Goal: Information Seeking & Learning: Learn about a topic

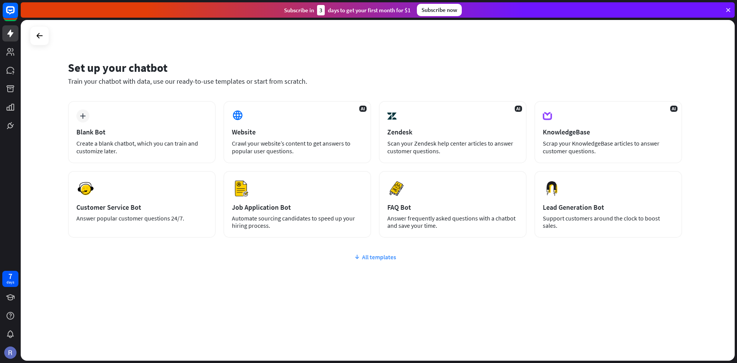
click at [395, 258] on div "All templates" at bounding box center [375, 257] width 614 height 8
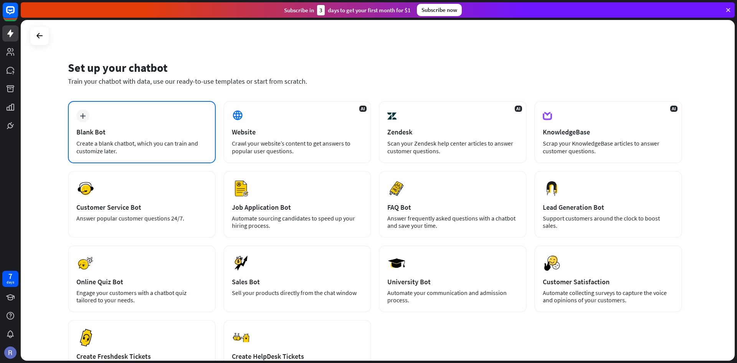
click at [151, 152] on div "Create a blank chatbot, which you can train and customize later." at bounding box center [141, 146] width 131 height 15
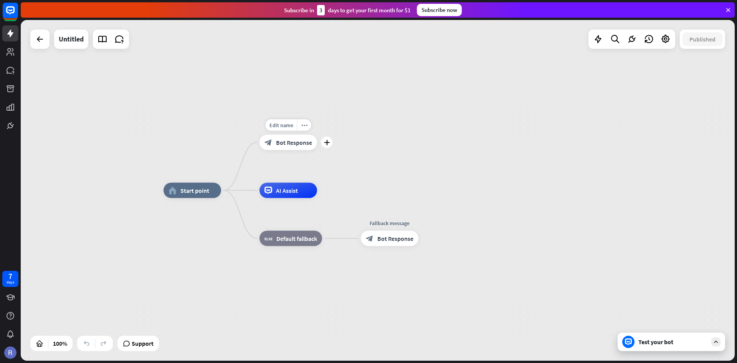
click at [288, 138] on div "block_bot_response Bot Response" at bounding box center [289, 142] width 58 height 15
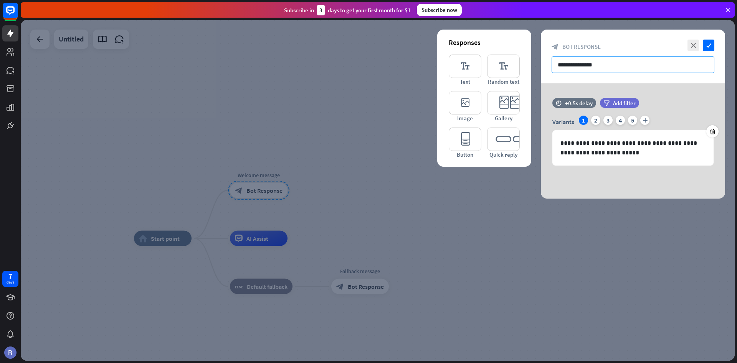
click at [575, 62] on input "**********" at bounding box center [633, 64] width 163 height 17
click at [606, 65] on input "**********" at bounding box center [633, 64] width 163 height 17
click at [712, 51] on div "**********" at bounding box center [633, 57] width 184 height 54
click at [710, 48] on icon "check" at bounding box center [709, 46] width 12 height 12
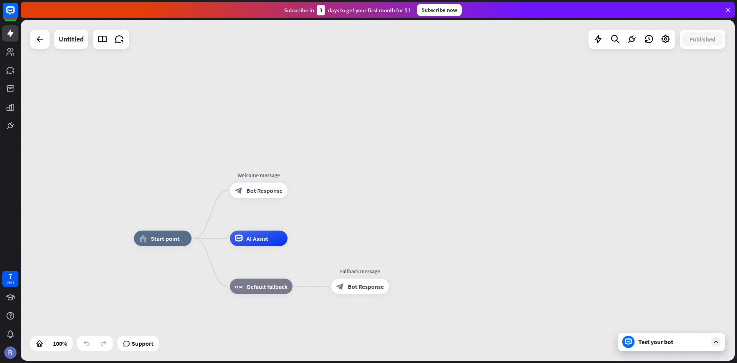
click at [653, 341] on div "Test your bot" at bounding box center [673, 342] width 69 height 8
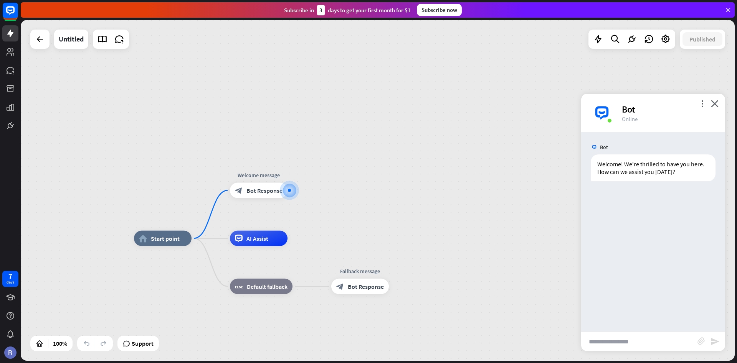
click at [624, 346] on input "text" at bounding box center [639, 341] width 116 height 19
type input "***"
click at [712, 342] on icon "send" at bounding box center [715, 341] width 9 height 9
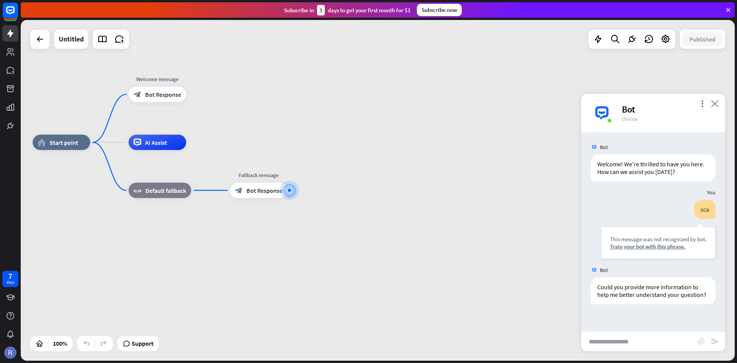
click at [716, 103] on icon "close" at bounding box center [715, 103] width 8 height 7
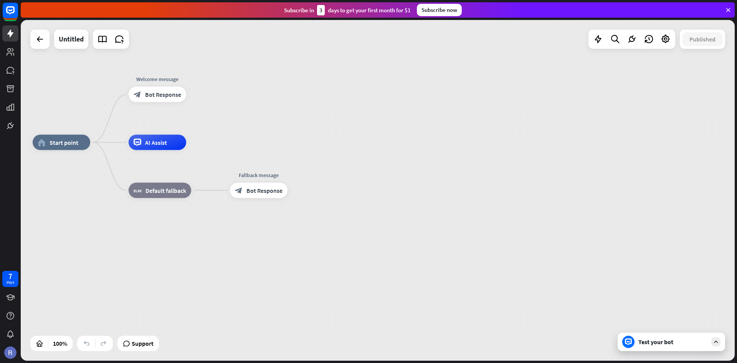
click at [700, 48] on div "Published" at bounding box center [702, 39] width 45 height 19
click at [664, 38] on icon at bounding box center [666, 39] width 10 height 10
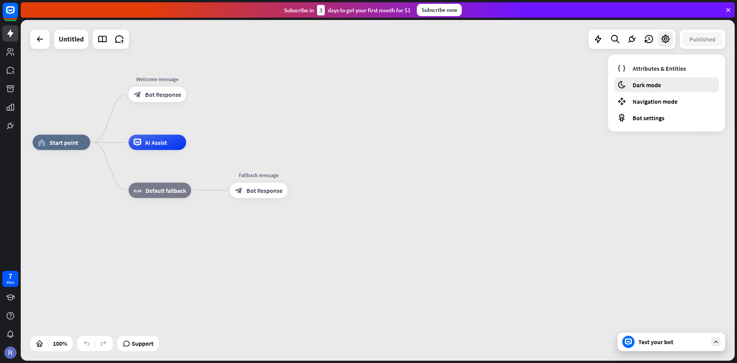
click at [653, 80] on div "moon Dark mode" at bounding box center [666, 84] width 105 height 15
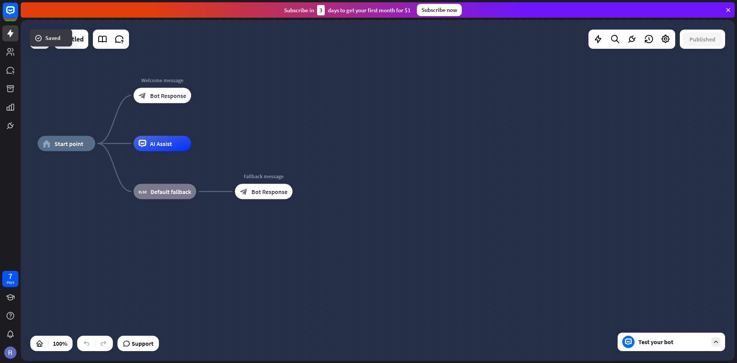
drag, startPoint x: 337, startPoint y: 131, endPoint x: 384, endPoint y: 141, distance: 47.8
click at [392, 139] on div "home_2 Start point Welcome message block_bot_response Bot Response AI Assist bl…" at bounding box center [378, 190] width 714 height 341
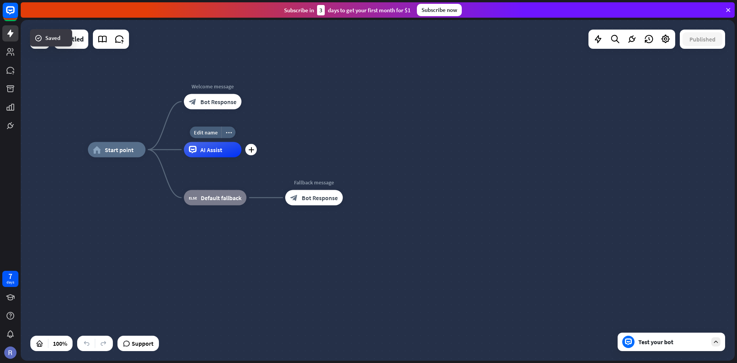
click at [216, 155] on div "AI Assist" at bounding box center [213, 149] width 58 height 15
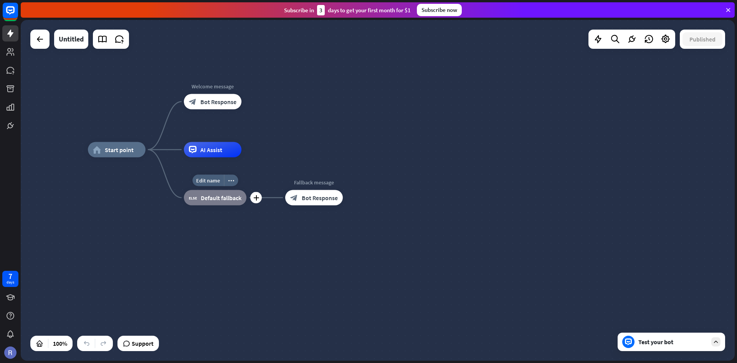
click at [229, 205] on div "Edit name more_horiz plus block_fallback Default fallback" at bounding box center [215, 197] width 63 height 15
click at [217, 109] on div "Edit name more_horiz plus Welcome message block_bot_response Bot Response" at bounding box center [213, 101] width 58 height 15
click at [218, 106] on div "block_bot_response Bot Response" at bounding box center [213, 101] width 58 height 15
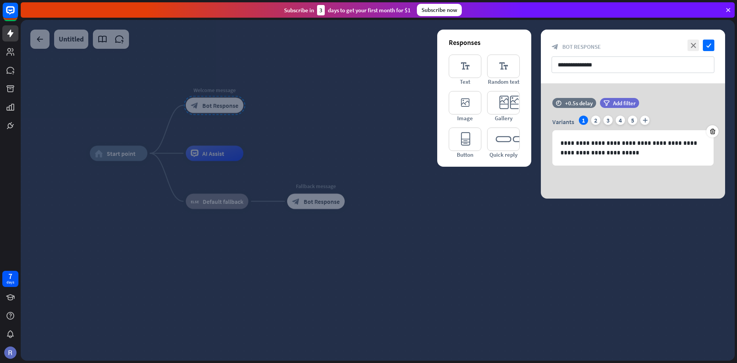
click at [218, 105] on div at bounding box center [378, 190] width 714 height 341
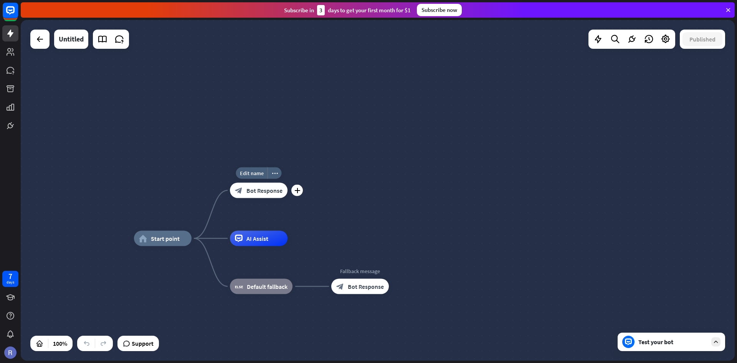
click at [267, 188] on span "Bot Response" at bounding box center [265, 191] width 36 height 8
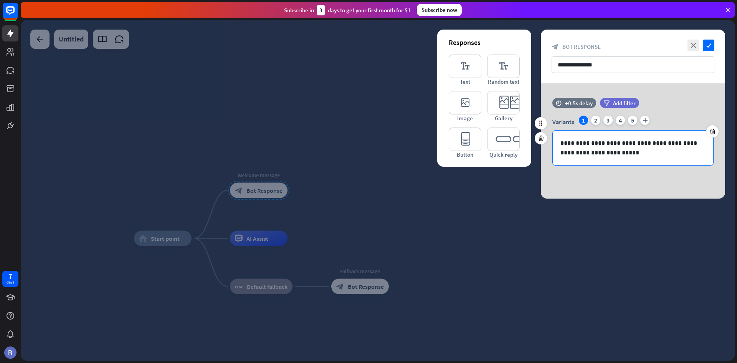
click at [626, 158] on div "**********" at bounding box center [633, 148] width 161 height 35
drag, startPoint x: 626, startPoint y: 158, endPoint x: 541, endPoint y: 152, distance: 85.1
click at [541, 152] on div "**********" at bounding box center [633, 141] width 184 height 50
click at [588, 147] on p "**********" at bounding box center [633, 147] width 145 height 19
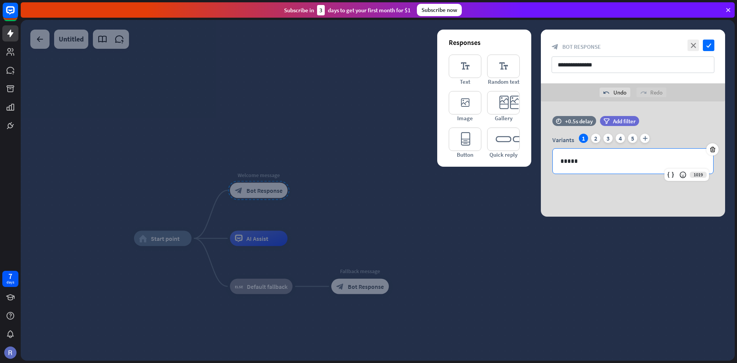
click at [497, 204] on div at bounding box center [378, 190] width 714 height 341
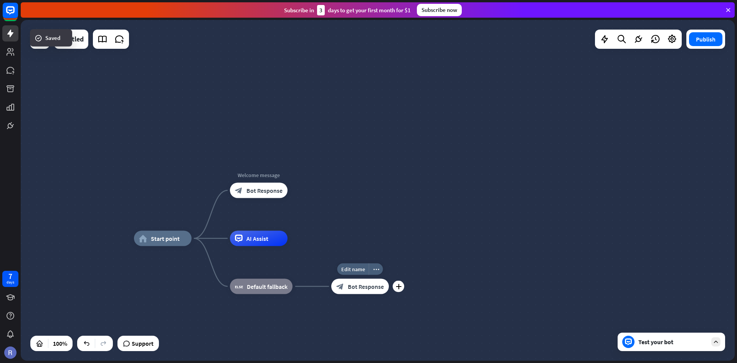
click at [364, 294] on div "Edit name more_horiz plus Fallback message block_bot_response Bot Response" at bounding box center [360, 286] width 58 height 15
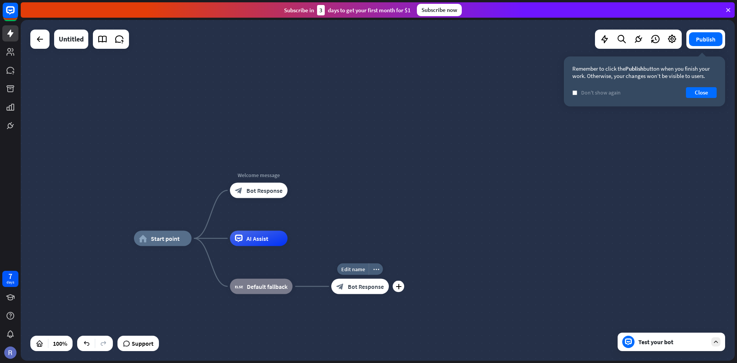
click at [361, 289] on span "Bot Response" at bounding box center [366, 287] width 36 height 8
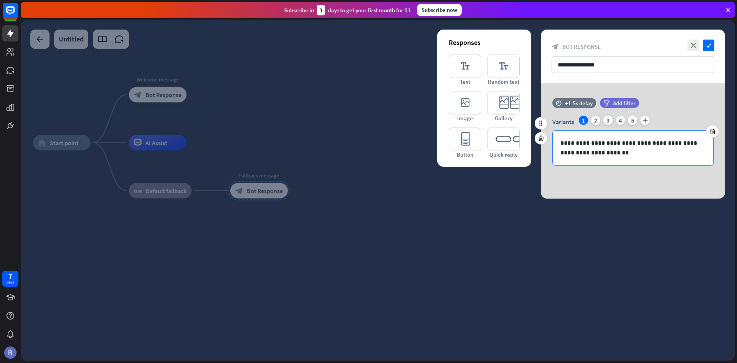
click at [625, 153] on p "**********" at bounding box center [633, 147] width 145 height 19
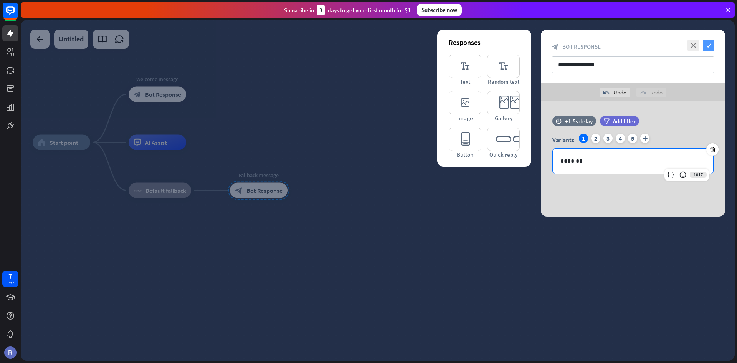
click at [710, 50] on icon "check" at bounding box center [709, 46] width 12 height 12
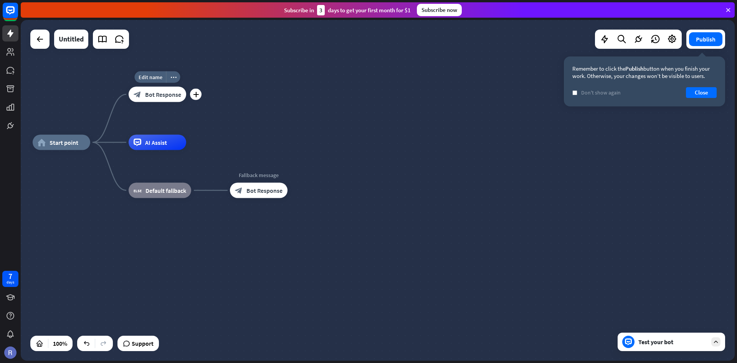
click at [159, 99] on div "block_bot_response Bot Response" at bounding box center [158, 94] width 58 height 15
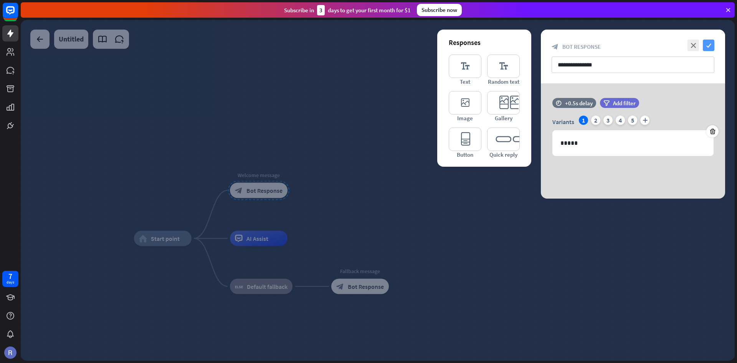
click at [707, 46] on icon "check" at bounding box center [709, 46] width 12 height 12
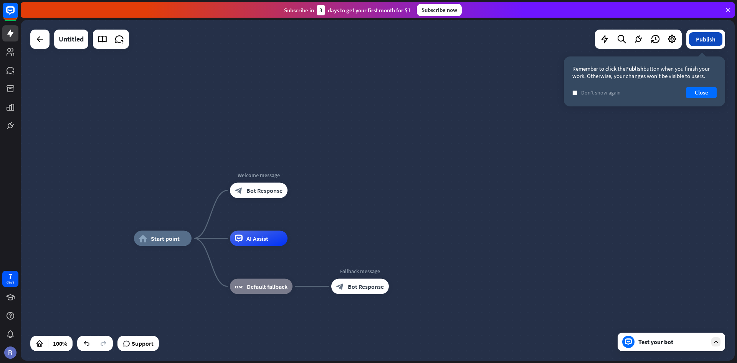
click at [709, 42] on button "Publish" at bounding box center [705, 39] width 33 height 14
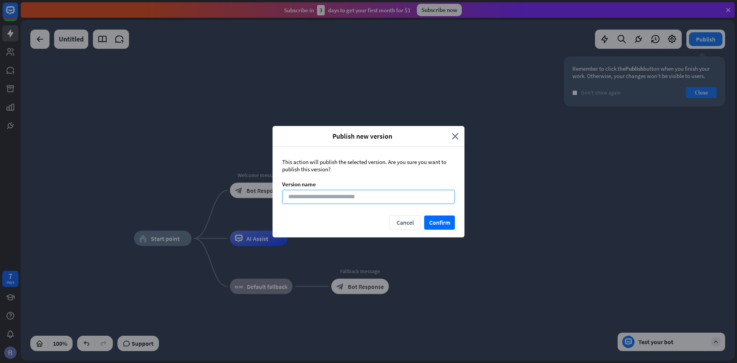
click at [371, 199] on input at bounding box center [368, 197] width 173 height 14
type input "******"
click at [431, 218] on button "Confirm" at bounding box center [439, 222] width 31 height 14
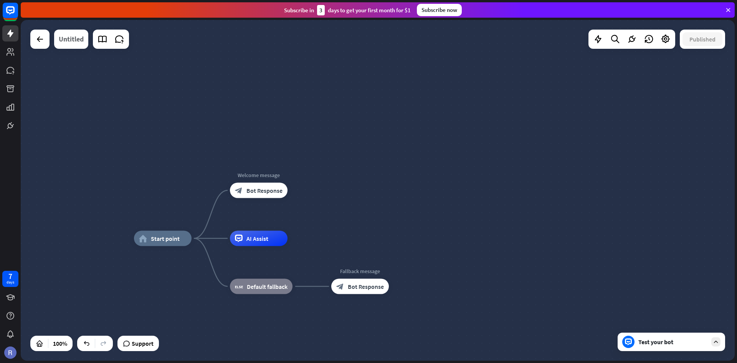
click at [63, 40] on div "Untitled" at bounding box center [71, 39] width 25 height 19
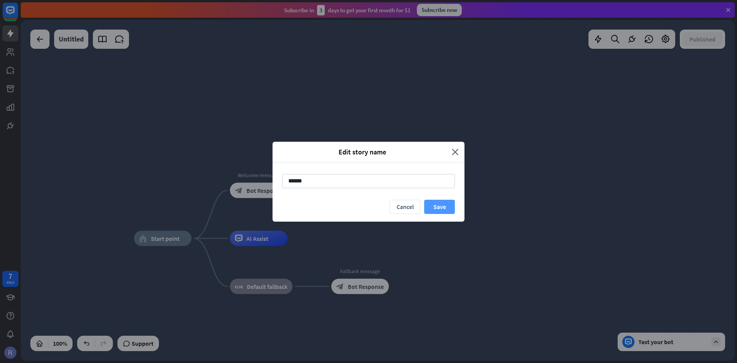
type input "******"
click at [442, 210] on button "Save" at bounding box center [439, 207] width 31 height 14
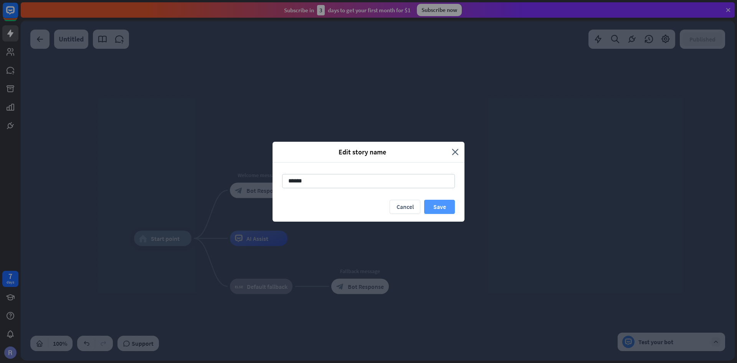
click at [439, 209] on button "Save" at bounding box center [439, 207] width 31 height 14
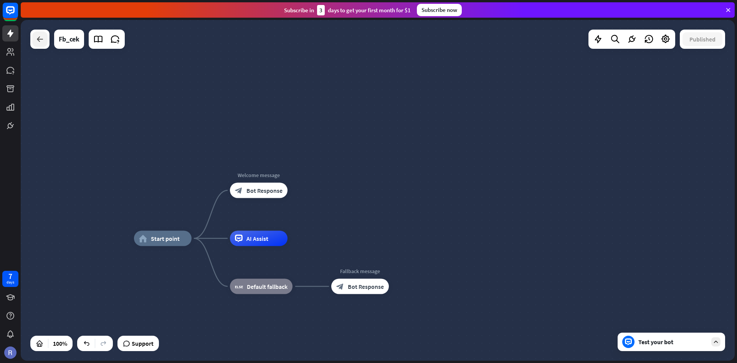
click at [47, 45] on div at bounding box center [39, 38] width 15 height 15
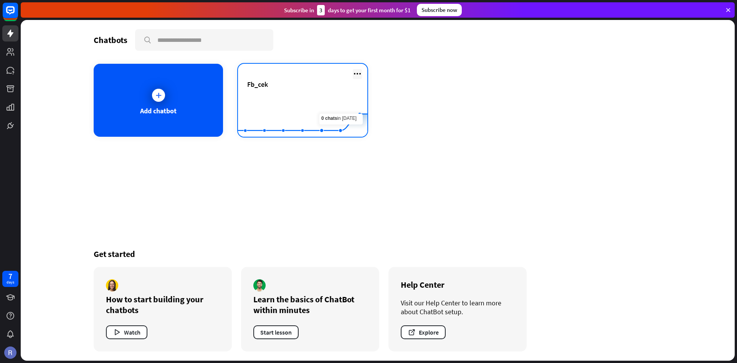
click at [354, 77] on icon at bounding box center [357, 73] width 9 height 9
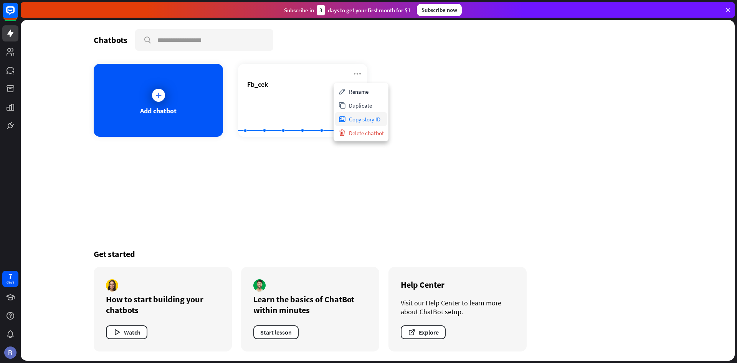
click at [378, 120] on div "Copy story ID" at bounding box center [361, 119] width 52 height 14
click at [275, 333] on button "Start lesson" at bounding box center [275, 332] width 45 height 14
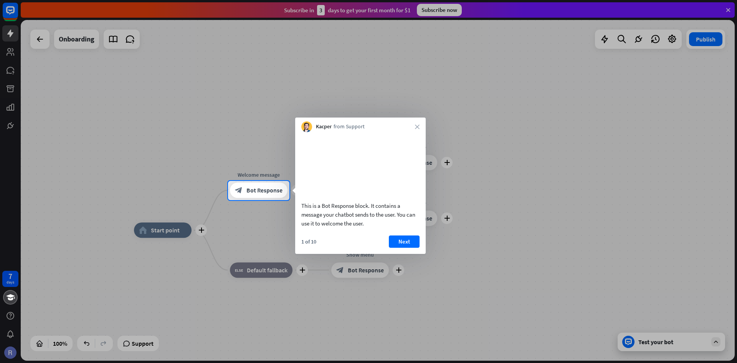
click at [404, 248] on button "Next" at bounding box center [404, 241] width 31 height 12
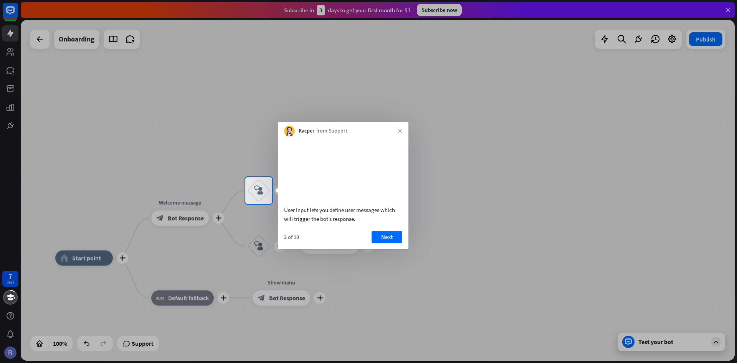
click at [386, 243] on button "Next" at bounding box center [387, 237] width 31 height 12
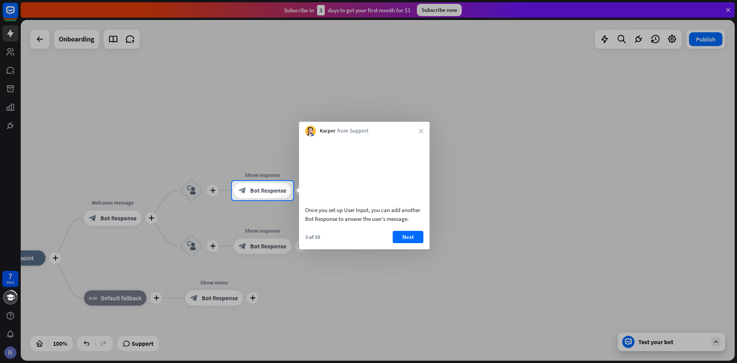
click at [385, 248] on div "3 of 10 Next" at bounding box center [364, 240] width 131 height 18
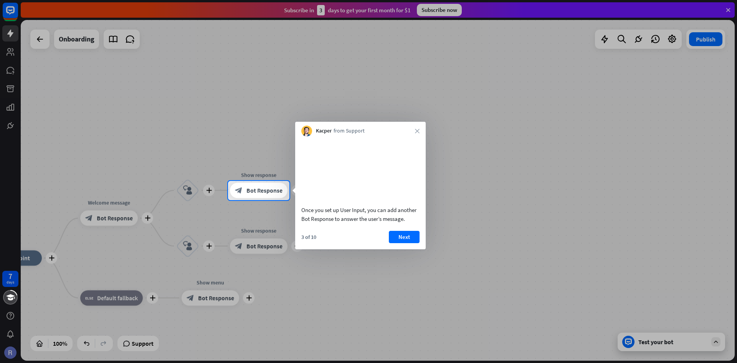
click at [395, 243] on button "Next" at bounding box center [404, 237] width 31 height 12
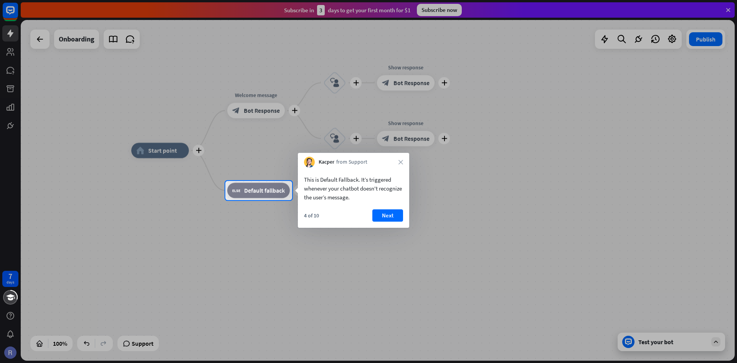
click at [402, 204] on div "This is Default Fallback. It’s triggered whenever your chatbot doesn't recogniz…" at bounding box center [353, 186] width 111 height 38
click at [389, 219] on button "Next" at bounding box center [388, 215] width 31 height 12
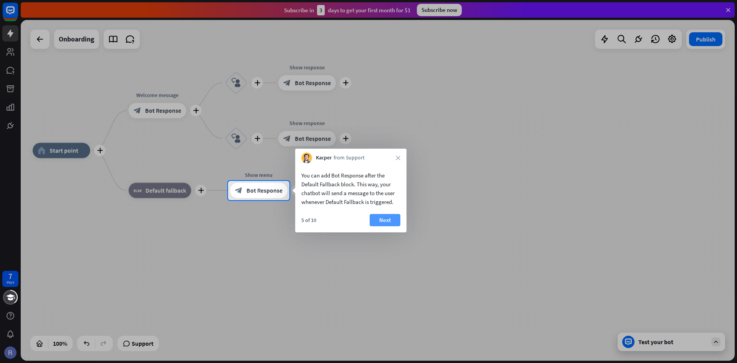
click at [374, 222] on button "Next" at bounding box center [385, 220] width 31 height 12
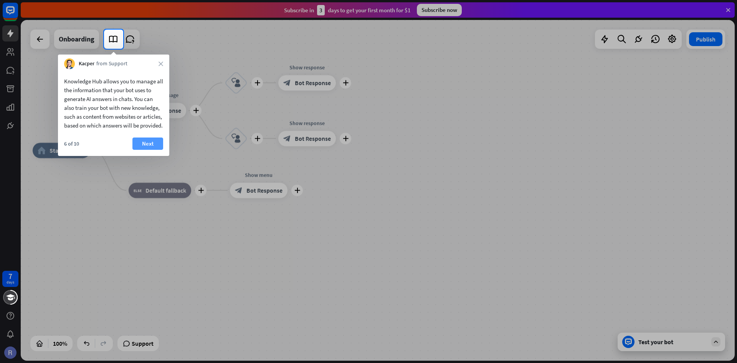
click at [152, 150] on button "Next" at bounding box center [147, 143] width 31 height 12
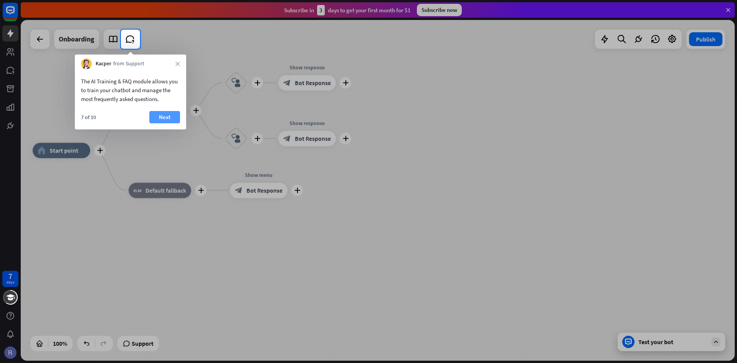
click at [161, 119] on button "Next" at bounding box center [164, 117] width 31 height 12
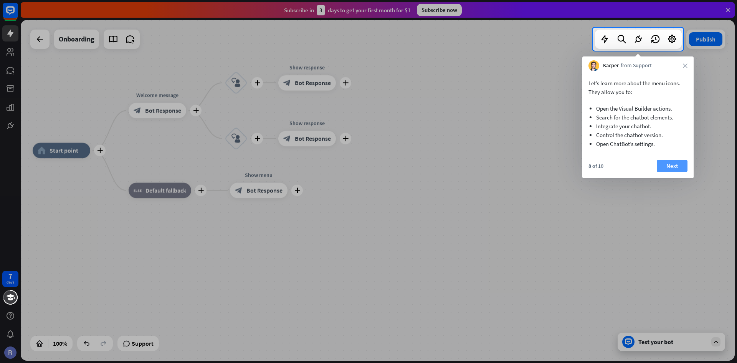
click at [665, 166] on button "Next" at bounding box center [672, 166] width 31 height 12
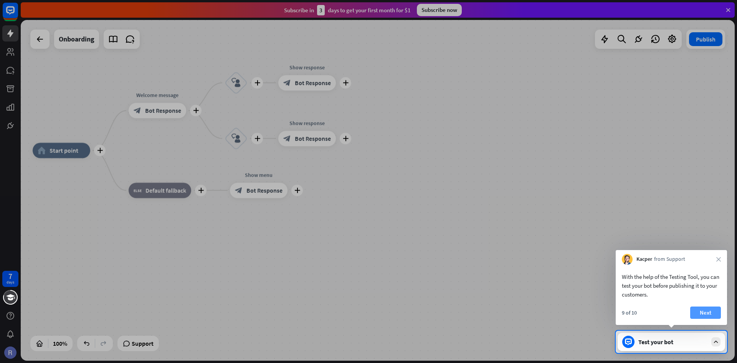
click at [703, 315] on button "Next" at bounding box center [706, 312] width 31 height 12
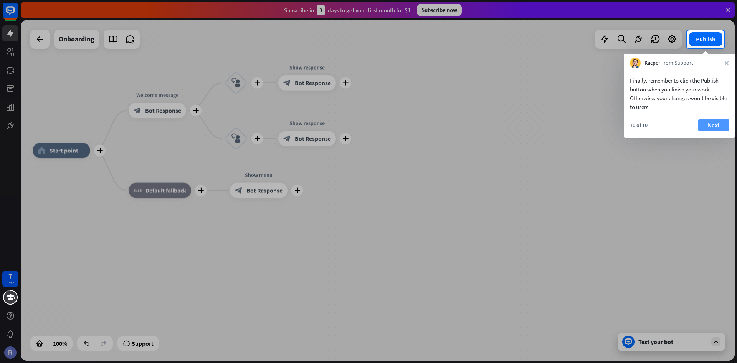
click at [706, 126] on button "Next" at bounding box center [714, 125] width 31 height 12
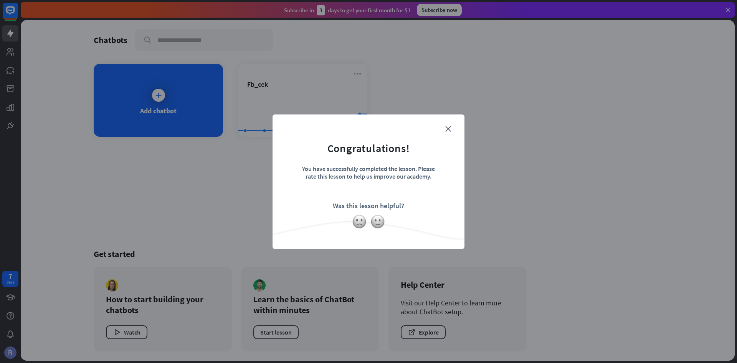
click at [460, 126] on div "close Congratulations! You have successfully completed the lesson. Please rate …" at bounding box center [369, 181] width 192 height 134
click at [452, 127] on form "Congratulations! You have successfully completed the lesson. Please rate this l…" at bounding box center [368, 170] width 173 height 92
click at [449, 128] on icon "close" at bounding box center [448, 129] width 6 height 6
